Goal: Task Accomplishment & Management: Use online tool/utility

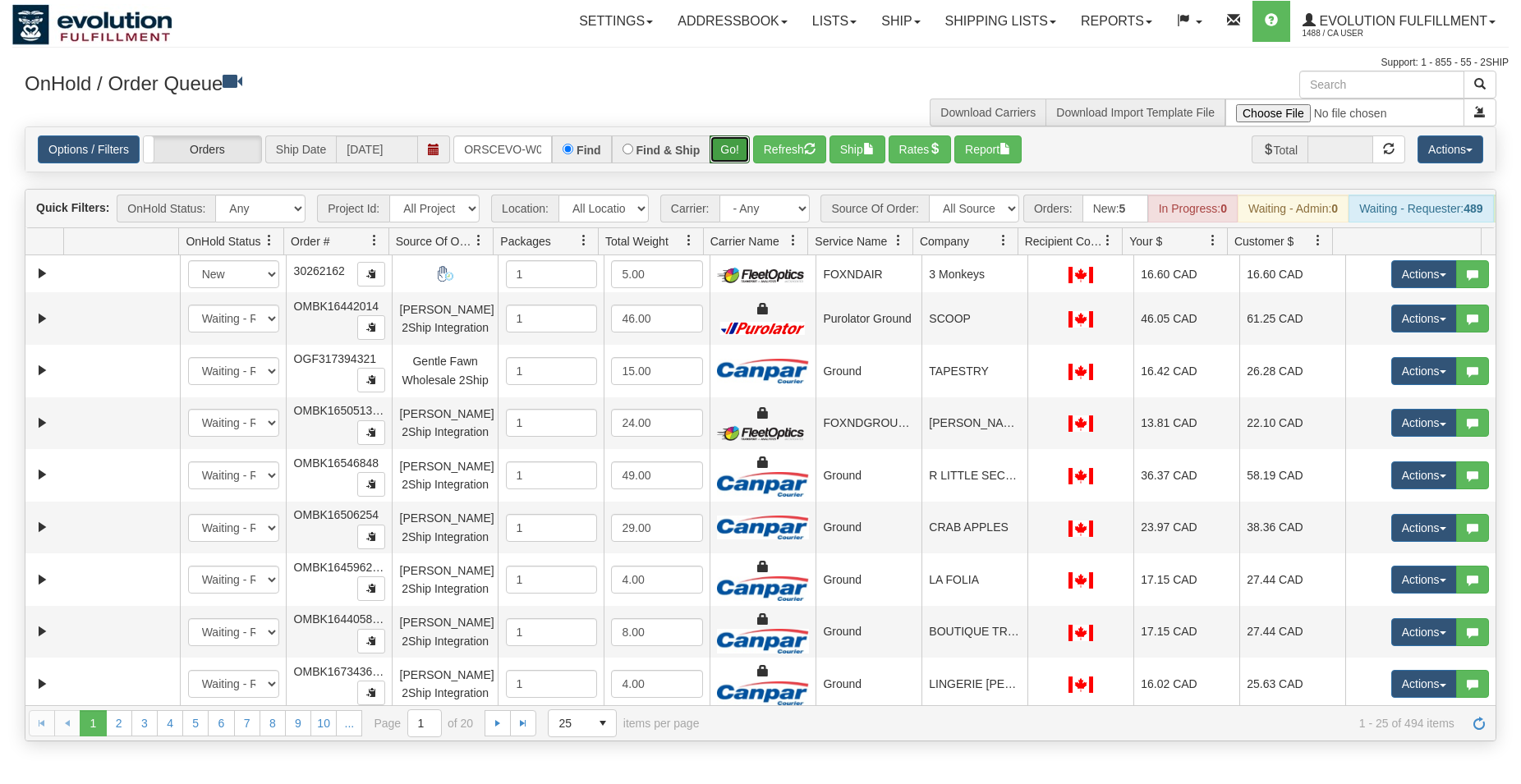
click at [729, 142] on button "Go!" at bounding box center [729, 149] width 40 height 28
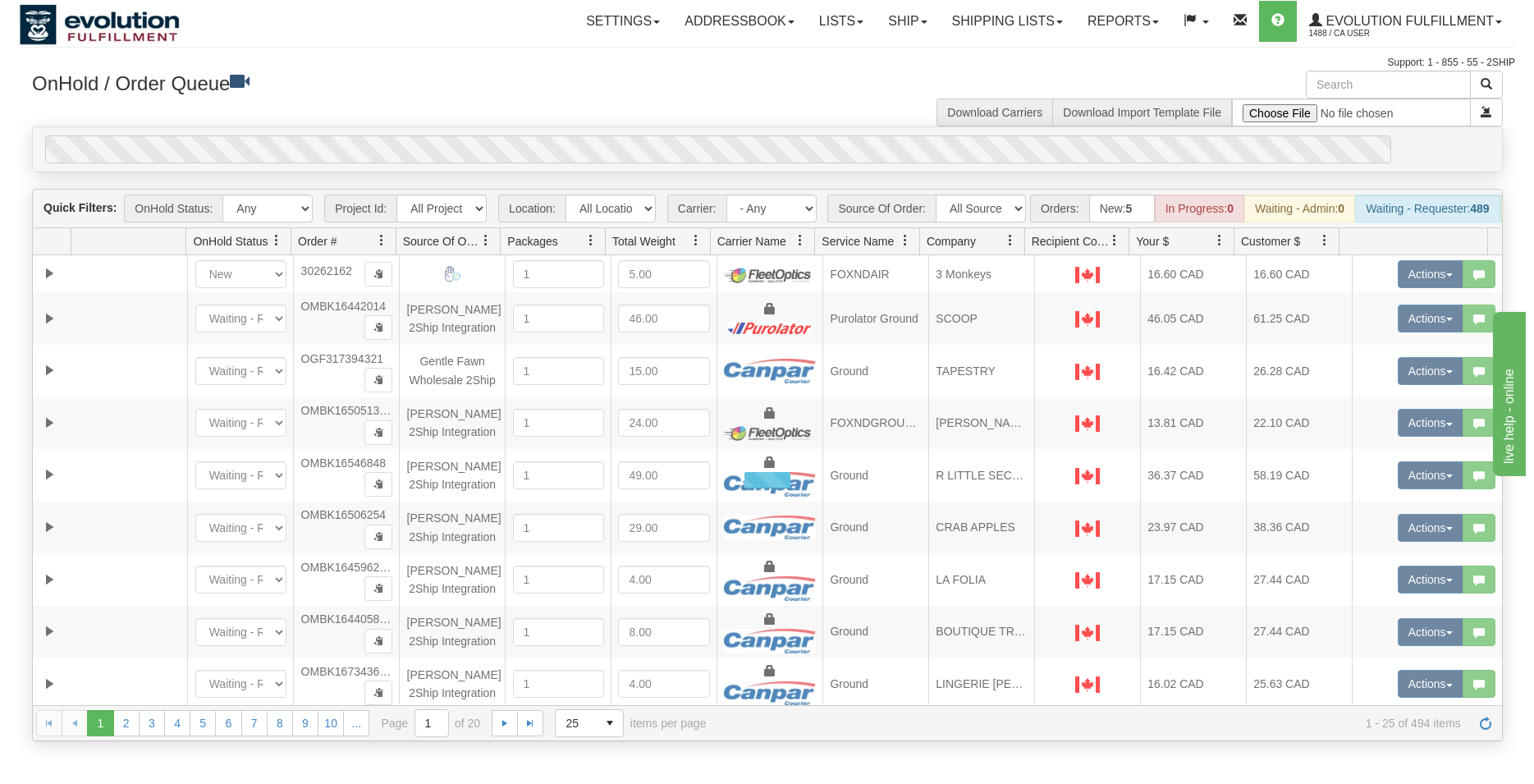
scroll to position [0, 33]
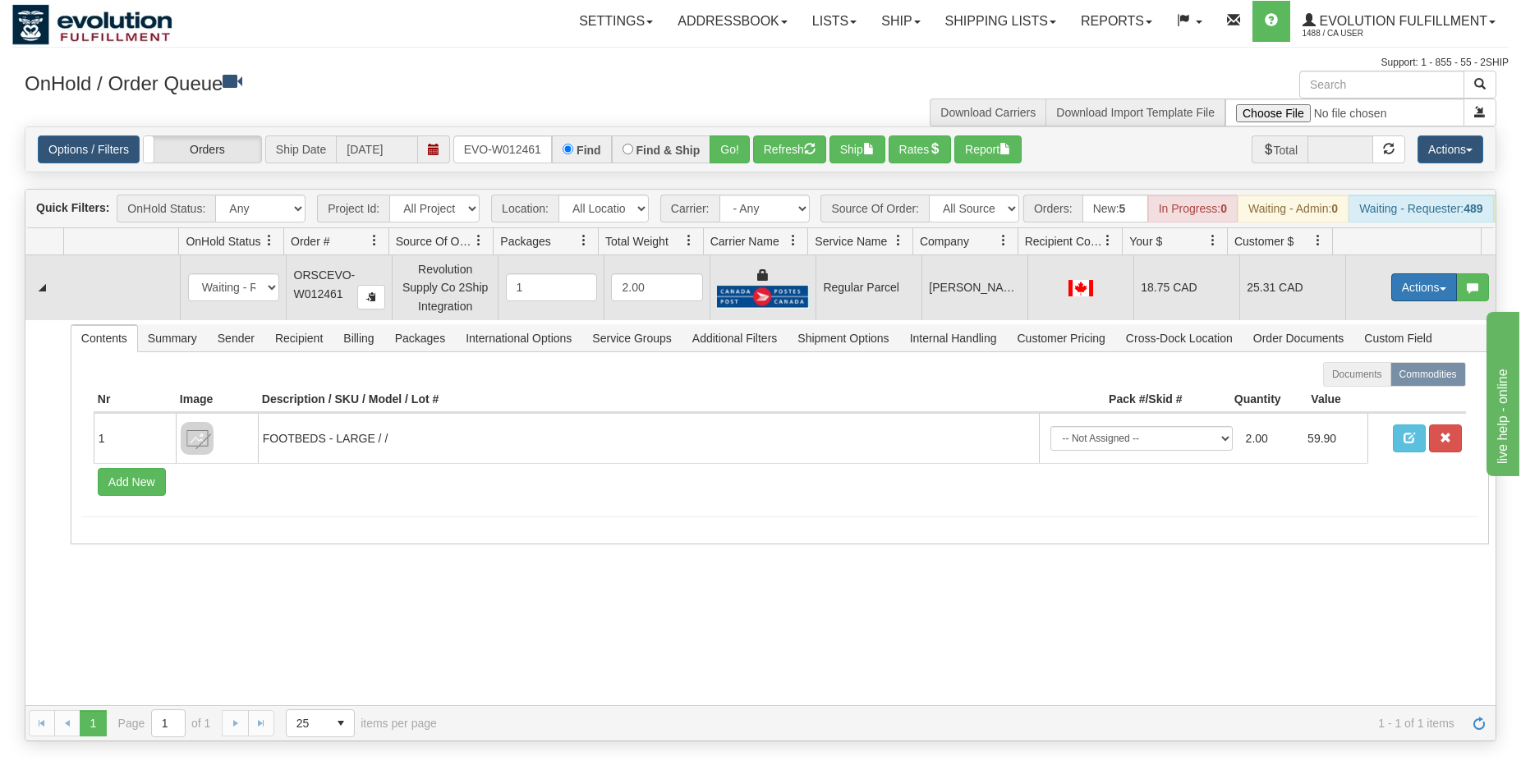
click at [1391, 300] on button "Actions" at bounding box center [1423, 287] width 65 height 28
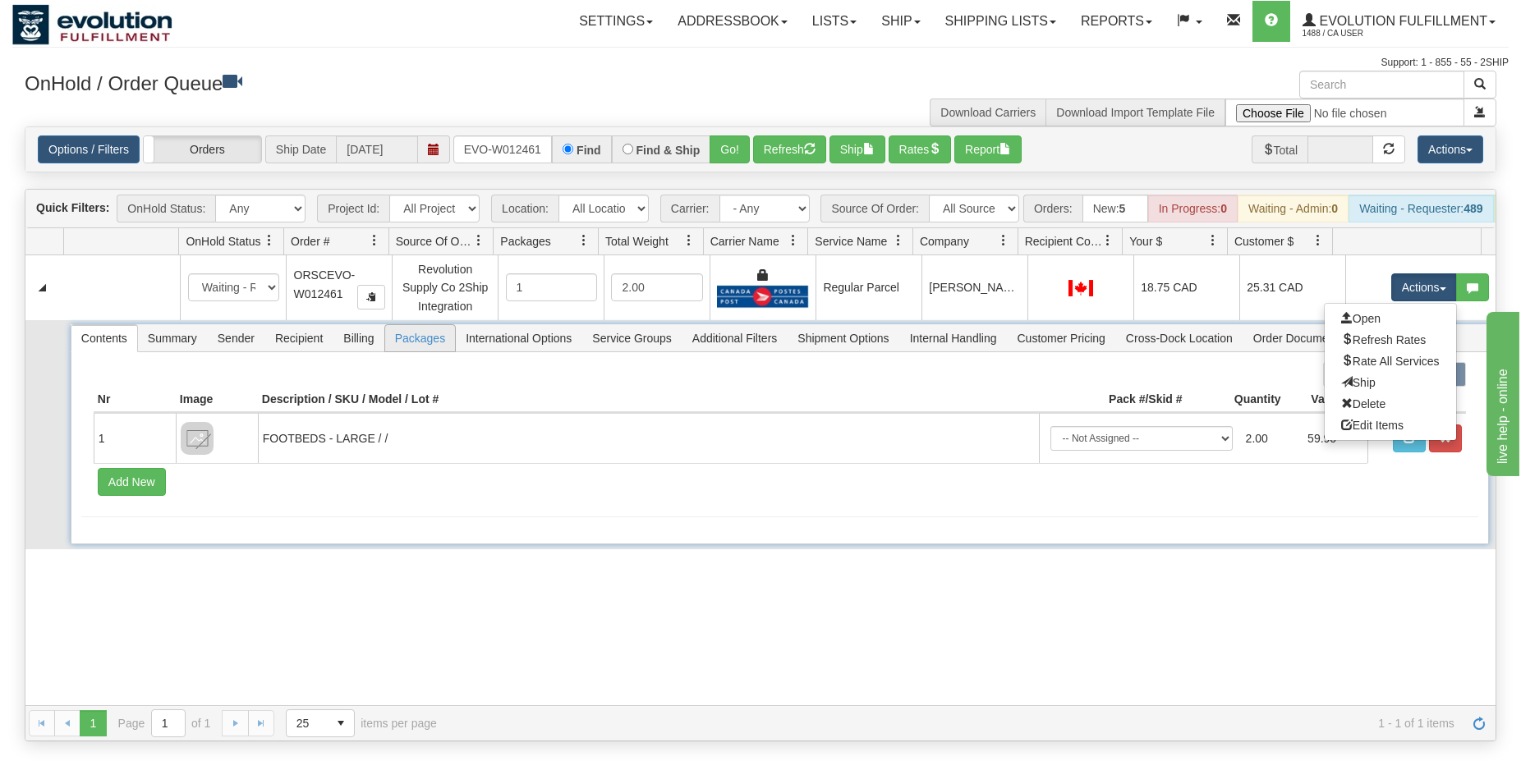
click at [414, 351] on span "Packages" at bounding box center [419, 338] width 69 height 26
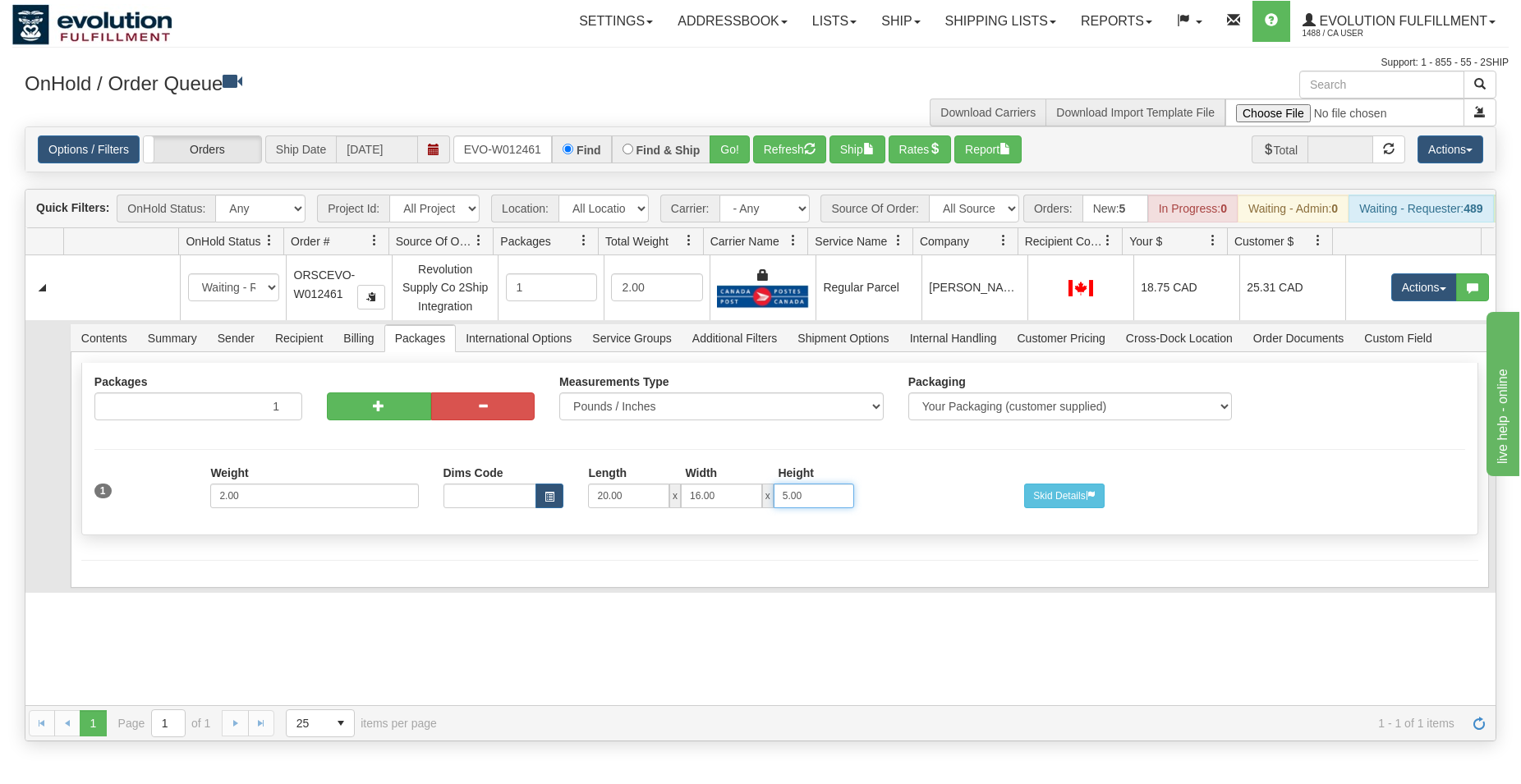
click at [781, 508] on input "5.00" at bounding box center [814, 495] width 81 height 24
type input "2.00"
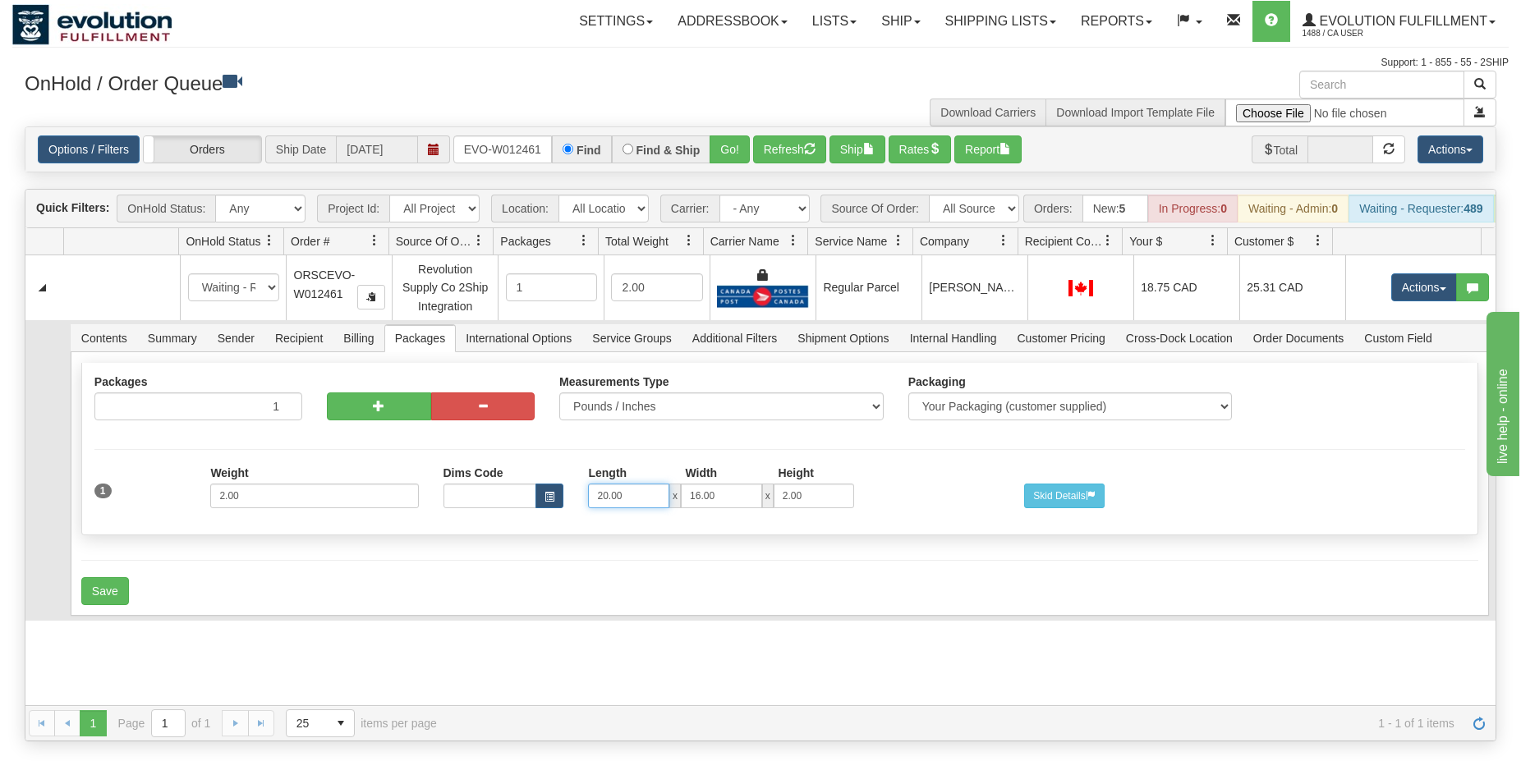
click at [588, 500] on input "20.00" at bounding box center [628, 495] width 81 height 24
type input "16"
type input "14"
click at [109, 604] on button "Save" at bounding box center [105, 591] width 48 height 28
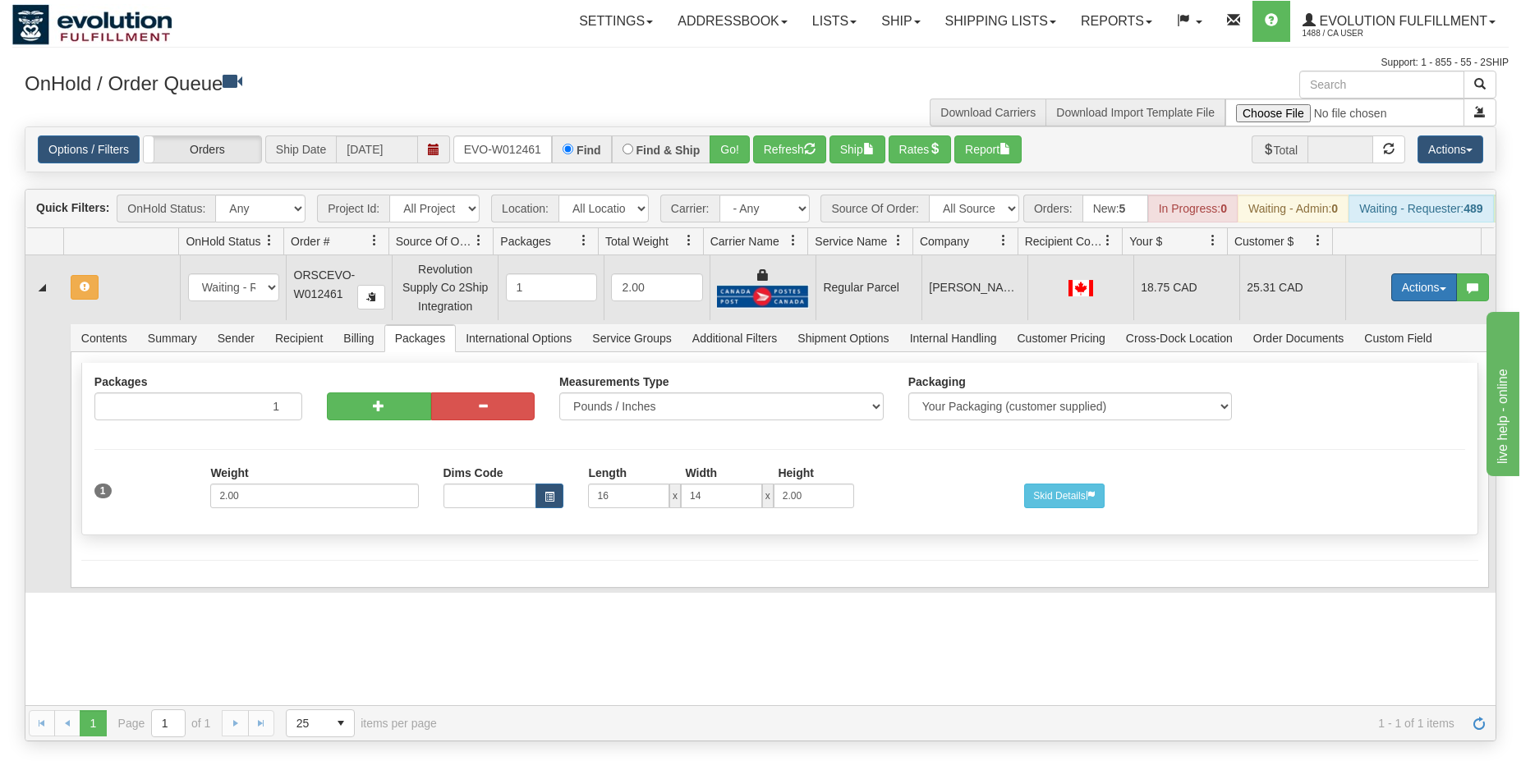
click at [1400, 293] on button "Actions" at bounding box center [1423, 287] width 65 height 28
click at [1358, 368] on span "Rate All Services" at bounding box center [1390, 360] width 99 height 13
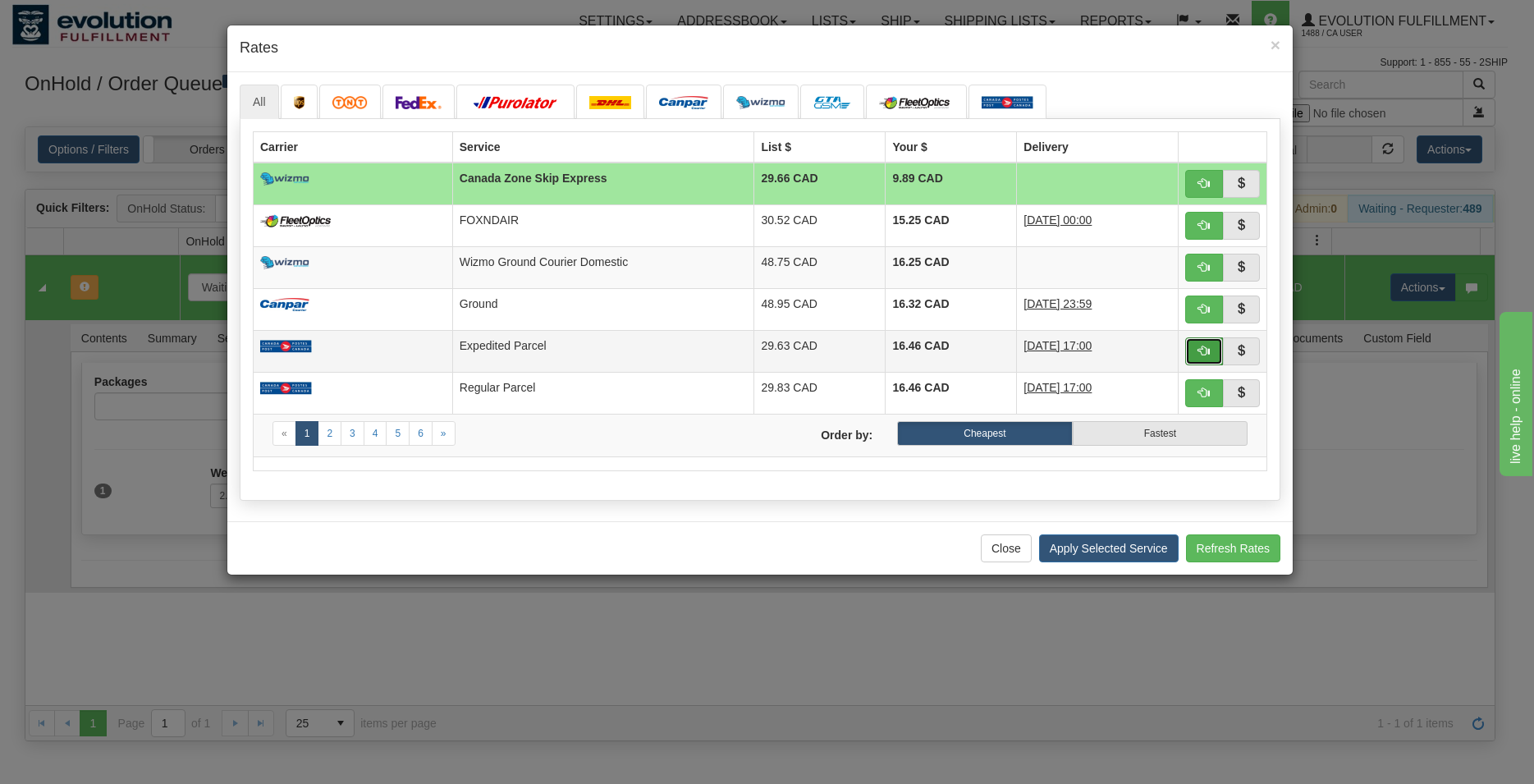
click at [1204, 356] on span "button" at bounding box center [1204, 351] width 12 height 12
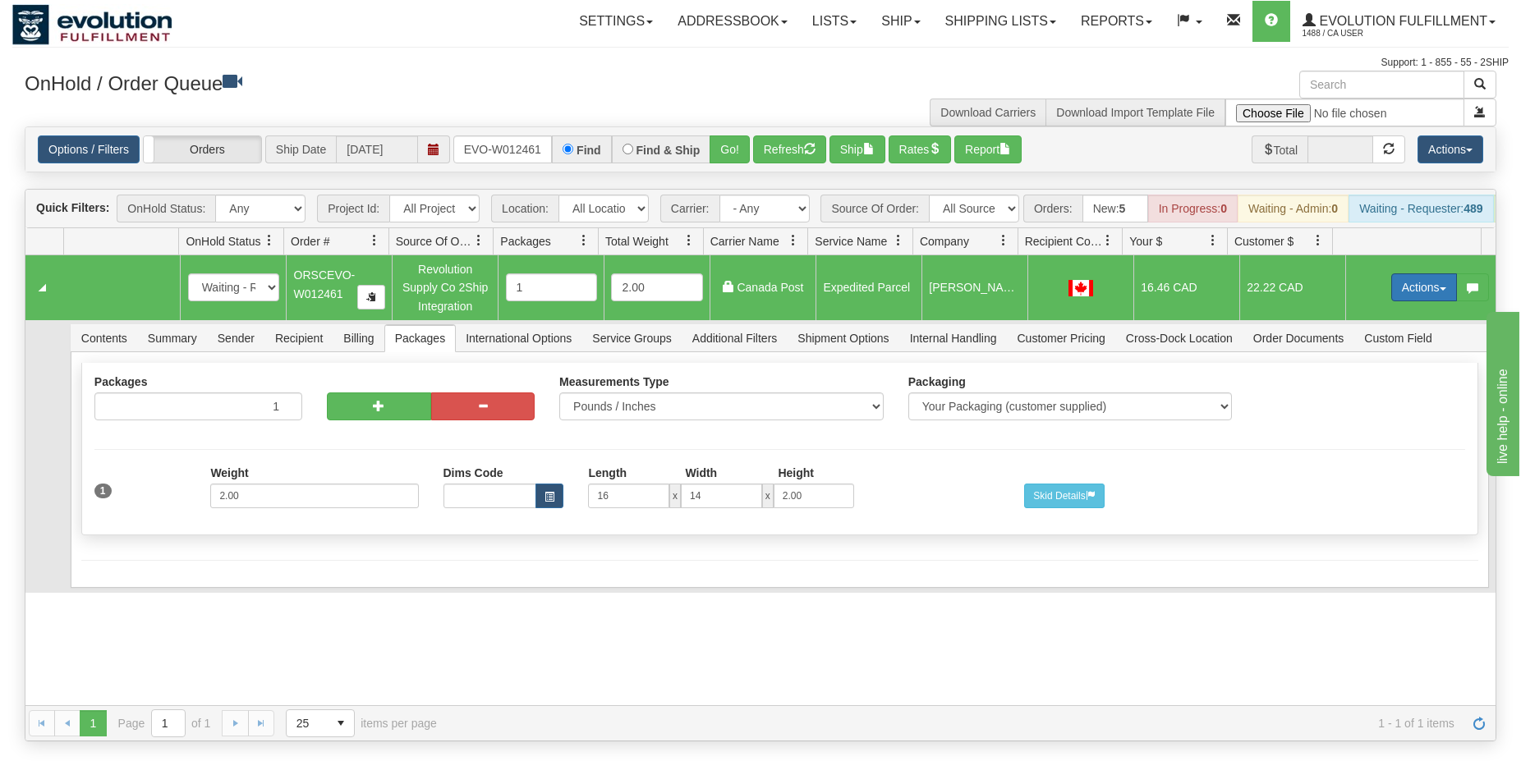
click at [1391, 301] on button "Actions" at bounding box center [1423, 287] width 65 height 28
click at [1347, 389] on span "Ship" at bounding box center [1358, 382] width 34 height 13
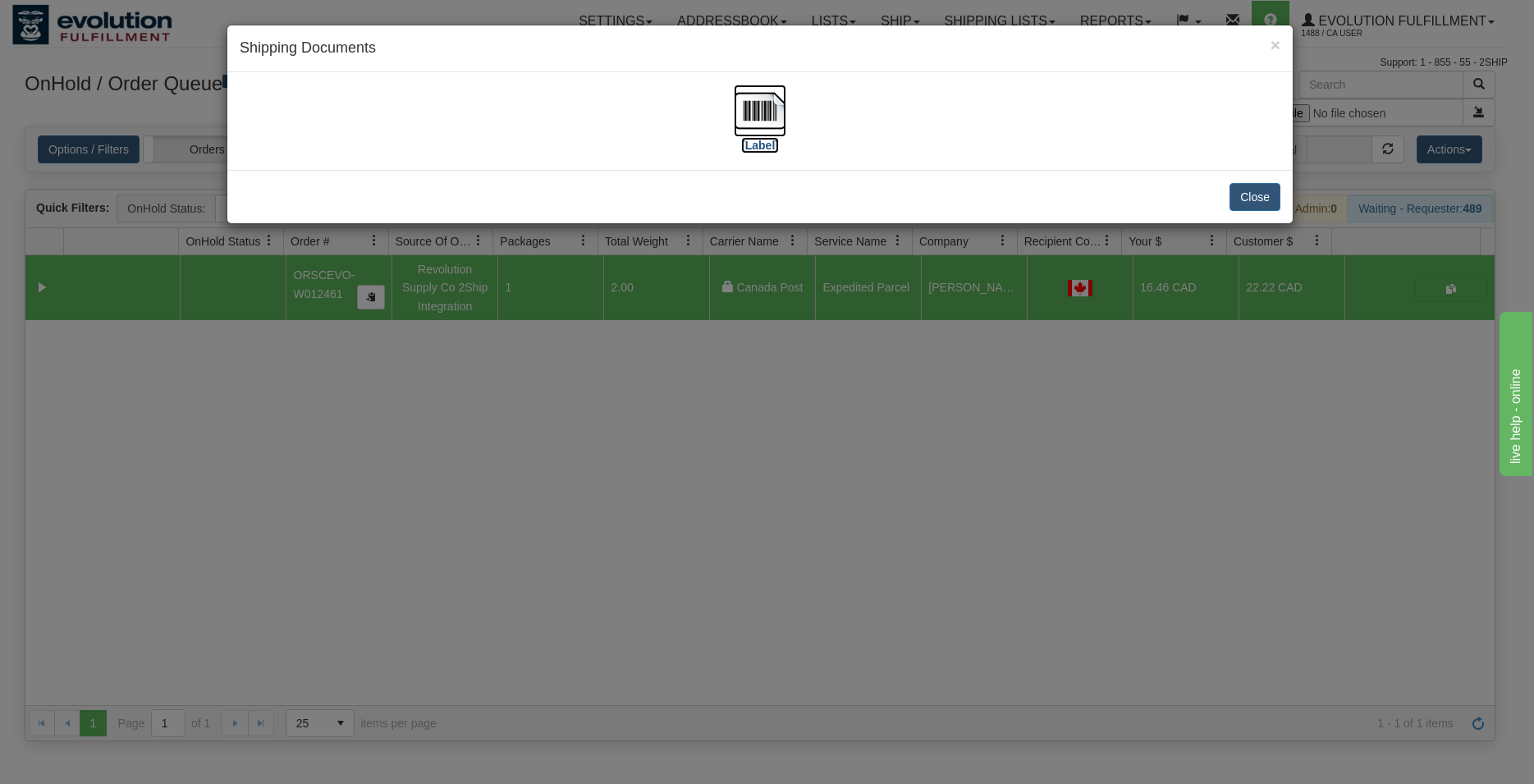
click at [745, 116] on img at bounding box center [760, 111] width 53 height 53
